Goal: Navigation & Orientation: Find specific page/section

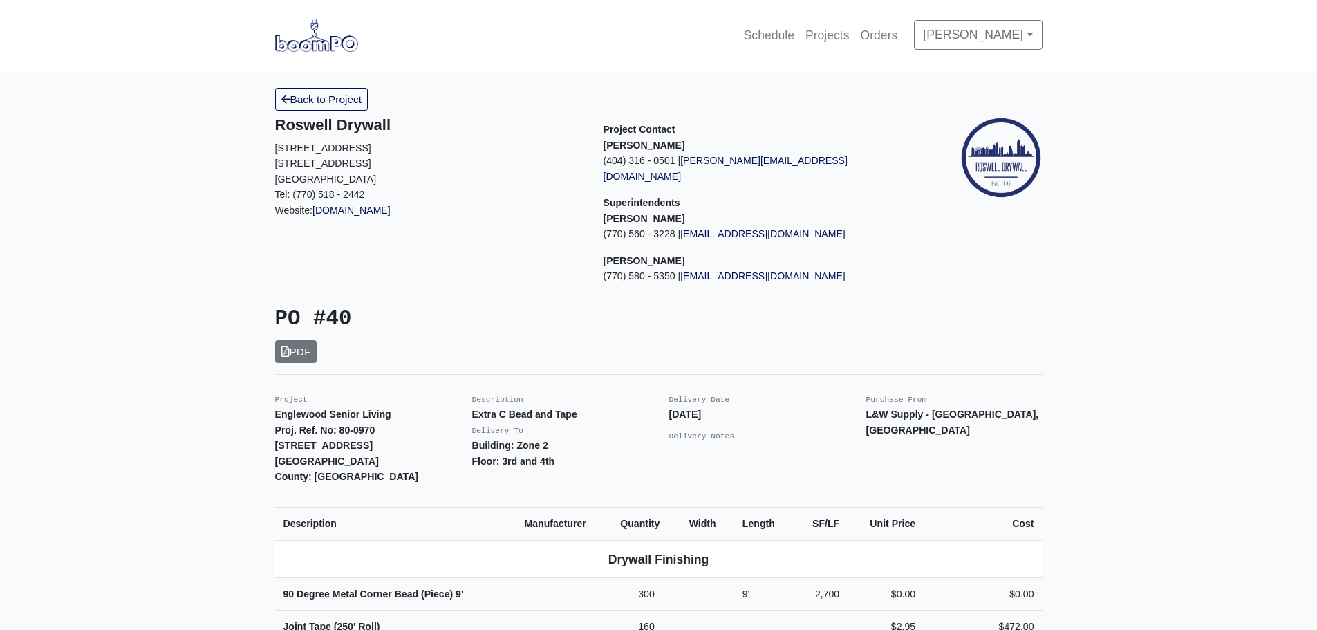
click at [351, 90] on link "Back to Project" at bounding box center [321, 99] width 93 height 23
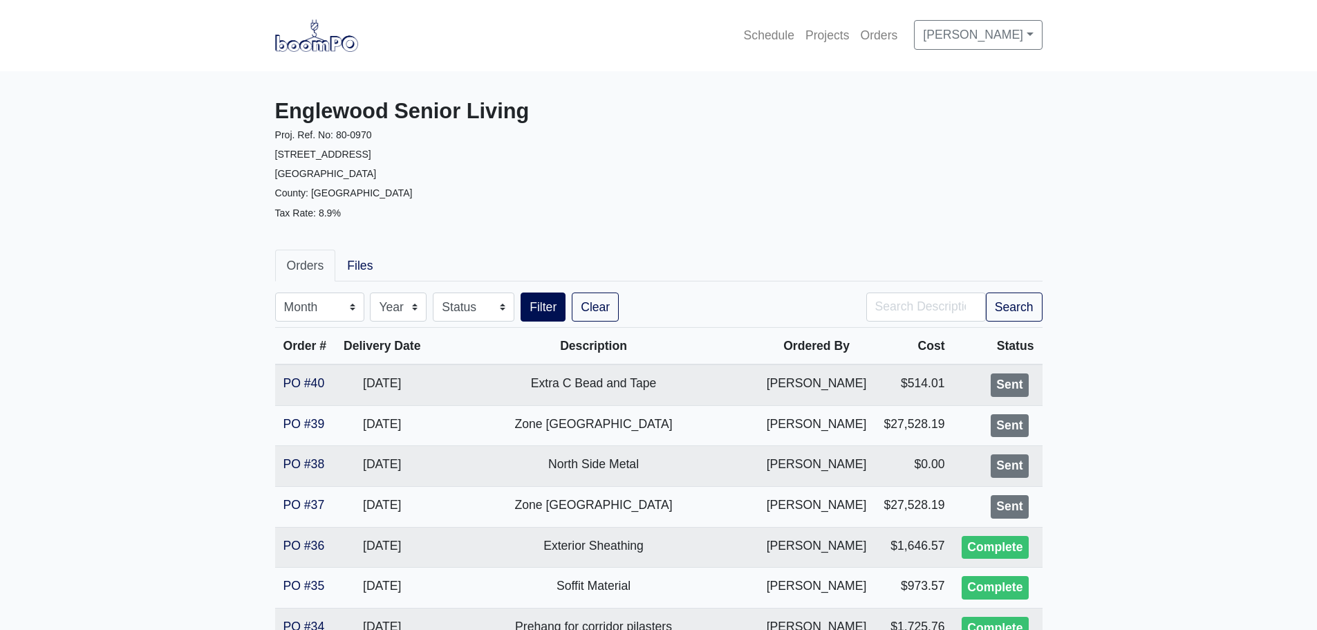
click at [340, 48] on img at bounding box center [316, 35] width 83 height 32
